Goal: Understand process/instructions: Learn about a topic

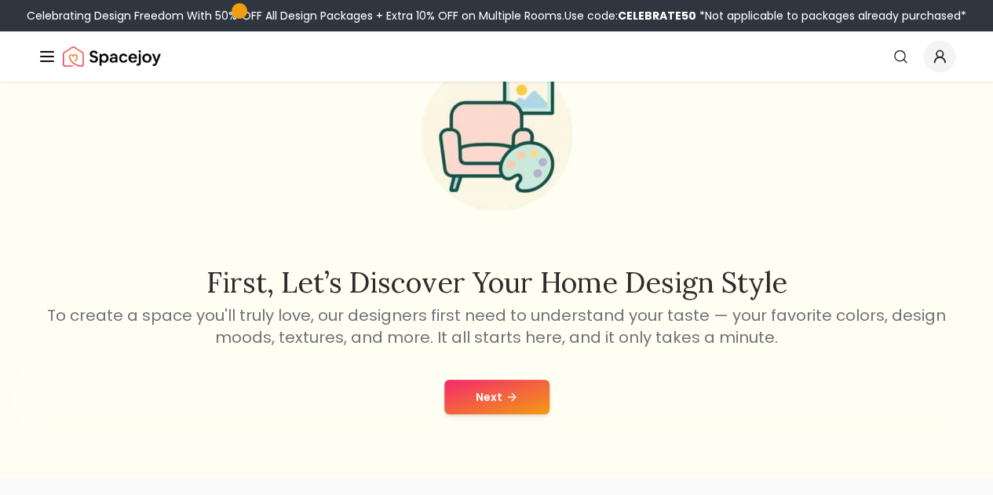
scroll to position [133, 0]
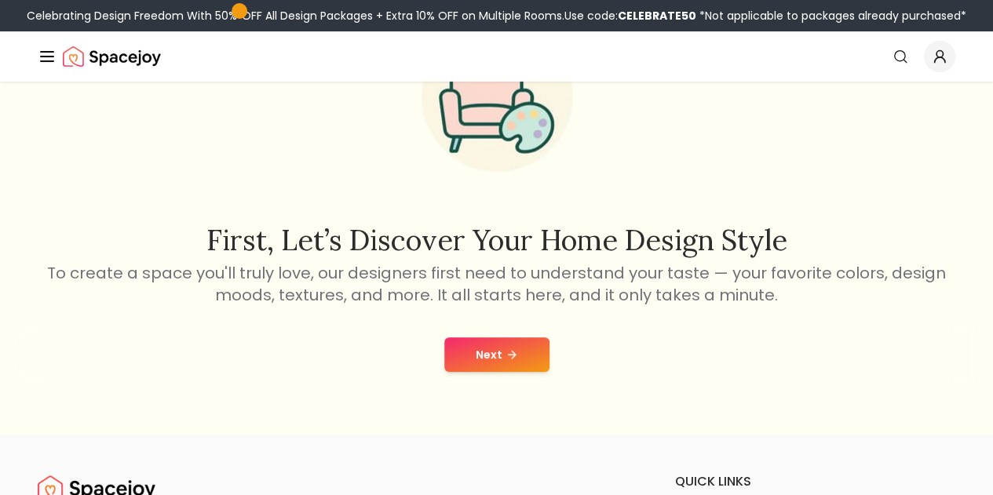
click at [507, 351] on icon at bounding box center [512, 355] width 13 height 13
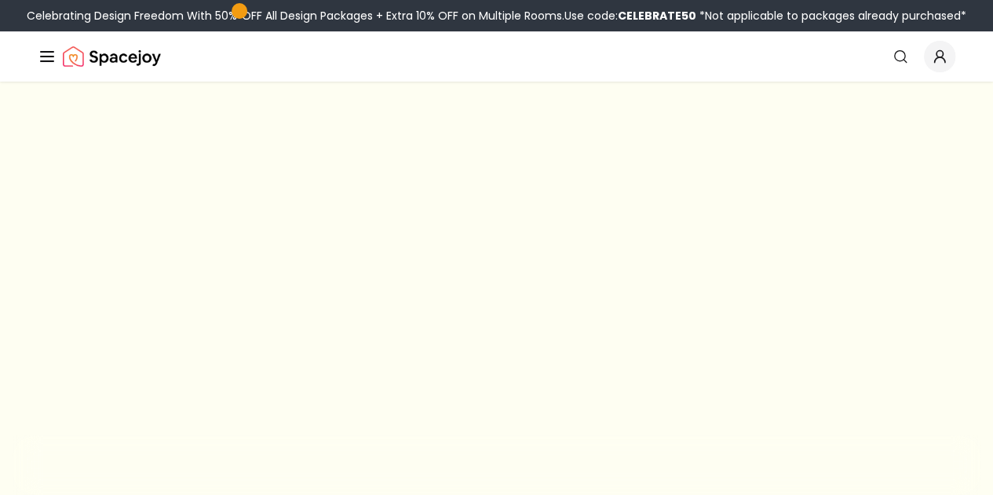
scroll to position [133, 0]
